Goal: Transaction & Acquisition: Purchase product/service

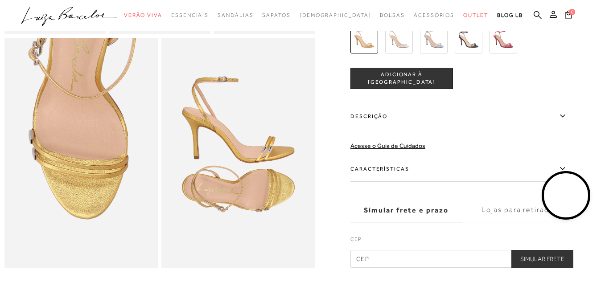
scroll to position [415, 0]
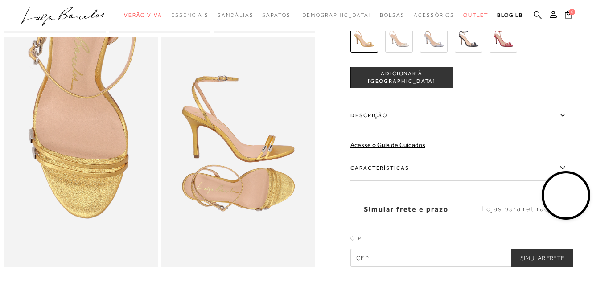
click at [555, 198] on video at bounding box center [566, 196] width 42 height 42
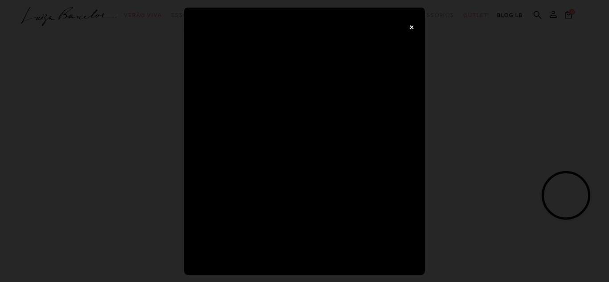
scroll to position [0, 0]
click at [413, 25] on button "×" at bounding box center [411, 27] width 18 height 18
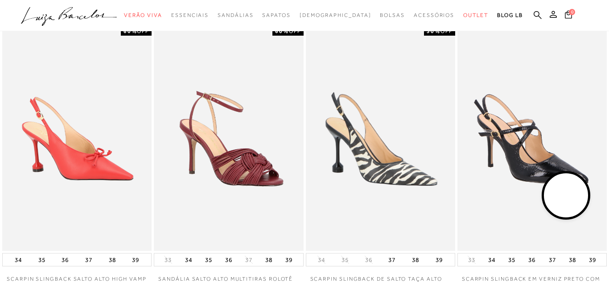
scroll to position [823, 0]
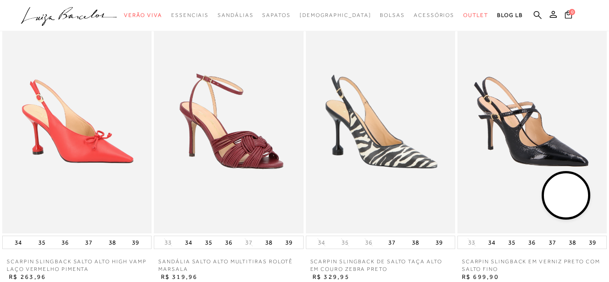
click at [564, 187] on video at bounding box center [566, 196] width 42 height 42
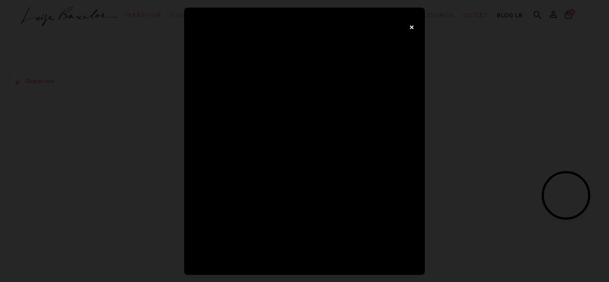
scroll to position [0, 0]
click at [415, 28] on button "×" at bounding box center [411, 27] width 18 height 18
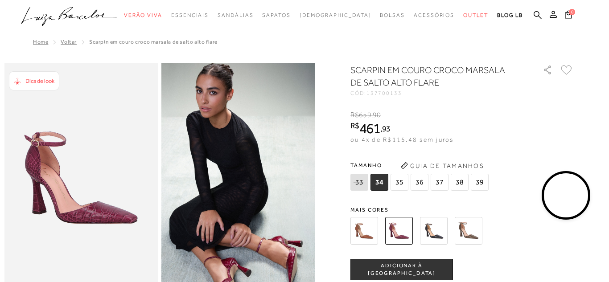
scroll to position [33, 0]
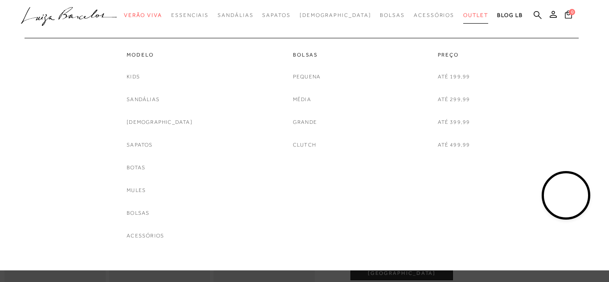
click at [463, 15] on span "Outlet" at bounding box center [475, 15] width 25 height 6
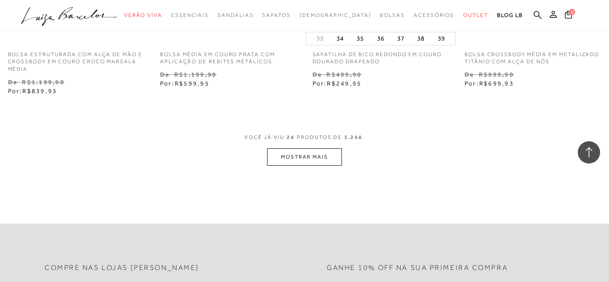
scroll to position [1735, 0]
click at [296, 147] on button "MOSTRAR MAIS" at bounding box center [304, 155] width 75 height 17
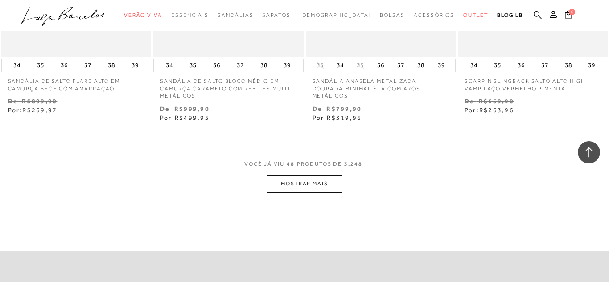
scroll to position [3476, 0]
click at [288, 175] on button "MOSTRAR MAIS" at bounding box center [304, 182] width 75 height 17
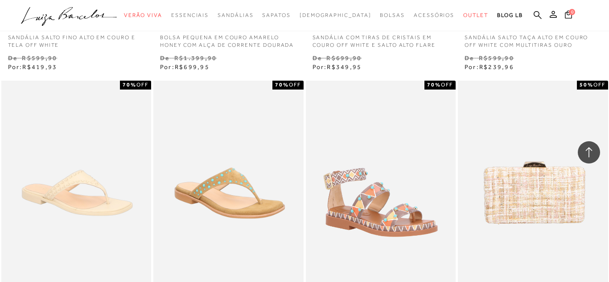
scroll to position [4388, 0]
